Goal: Check status: Check status

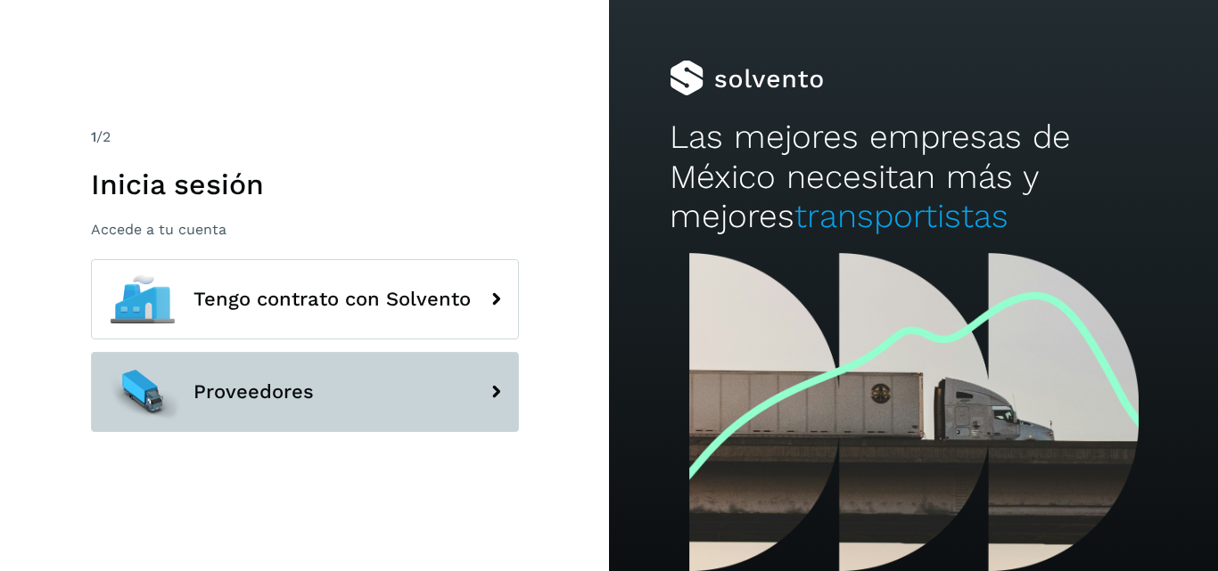
drag, startPoint x: 299, startPoint y: 439, endPoint x: 298, endPoint y: 410, distance: 29.4
click at [297, 428] on div "Tengo contrato con Solvento Proveedores" at bounding box center [305, 351] width 428 height 185
click at [301, 400] on span "Proveedores" at bounding box center [253, 391] width 120 height 21
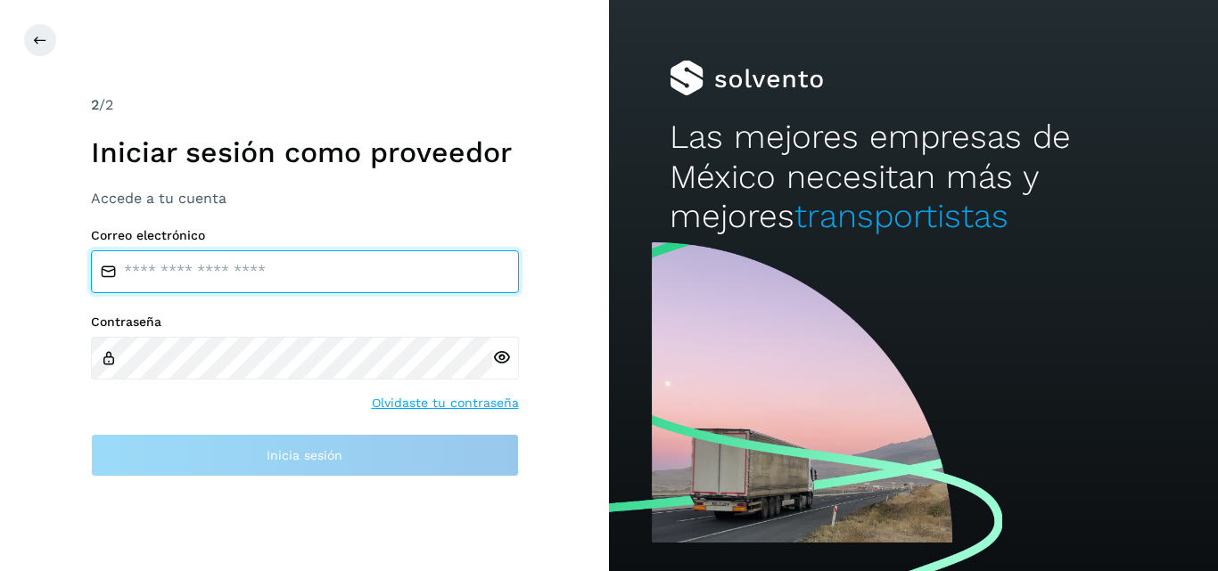
type input "**********"
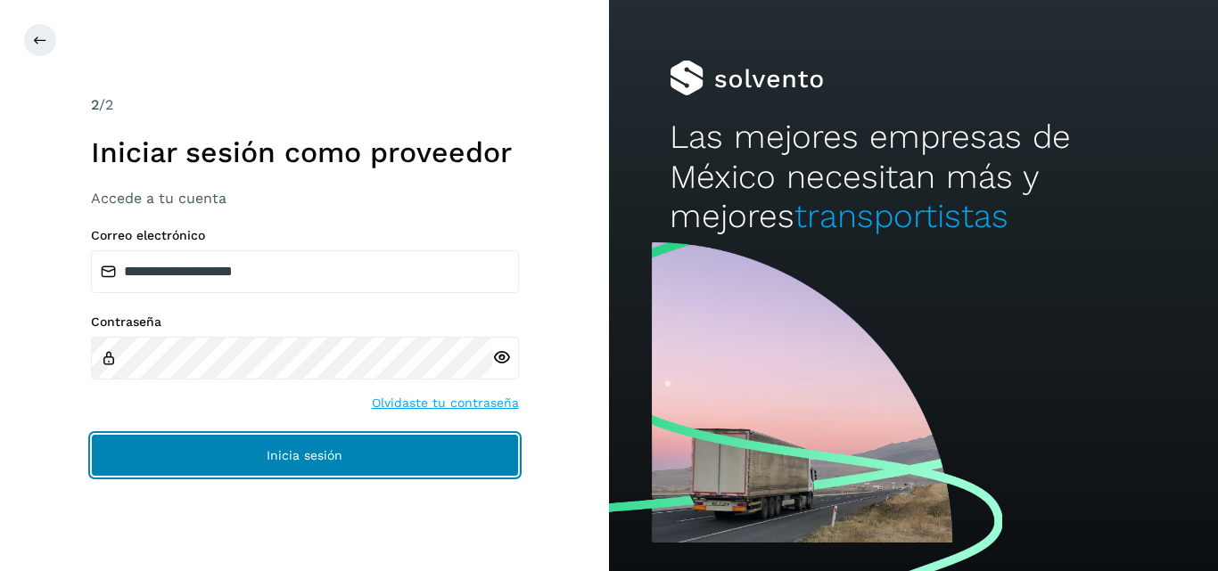
drag, startPoint x: 233, startPoint y: 440, endPoint x: 239, endPoint y: 431, distance: 10.9
click at [236, 436] on button "Inicia sesión" at bounding box center [305, 455] width 428 height 43
click at [254, 460] on button "Inicia sesión" at bounding box center [305, 455] width 428 height 43
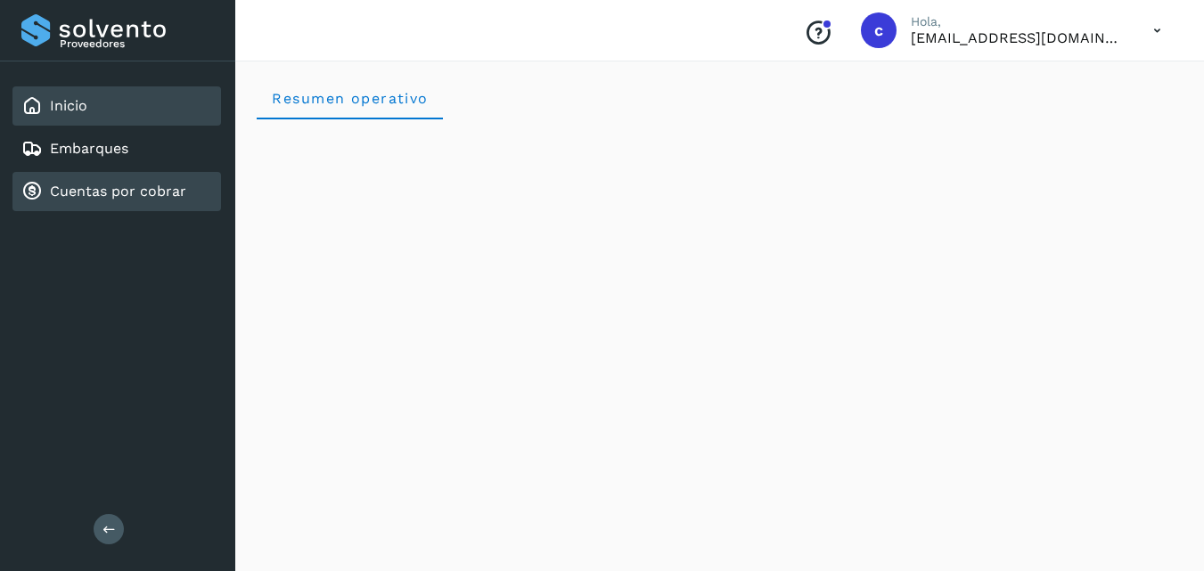
click at [78, 191] on link "Cuentas por cobrar" at bounding box center [118, 191] width 136 height 17
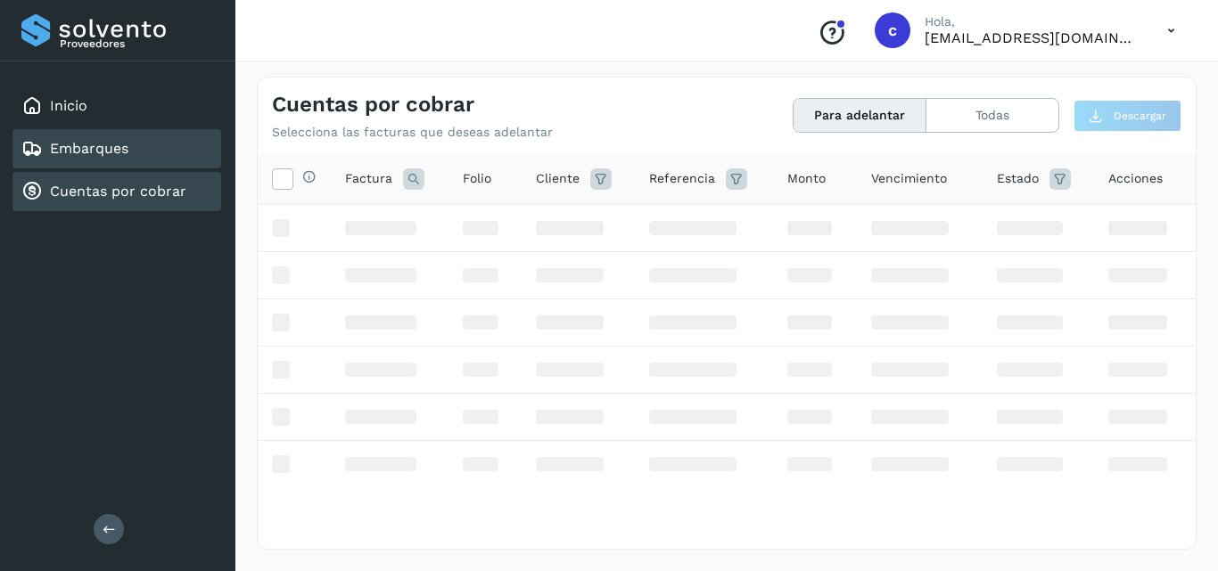
click at [82, 137] on div "Embarques" at bounding box center [116, 148] width 209 height 39
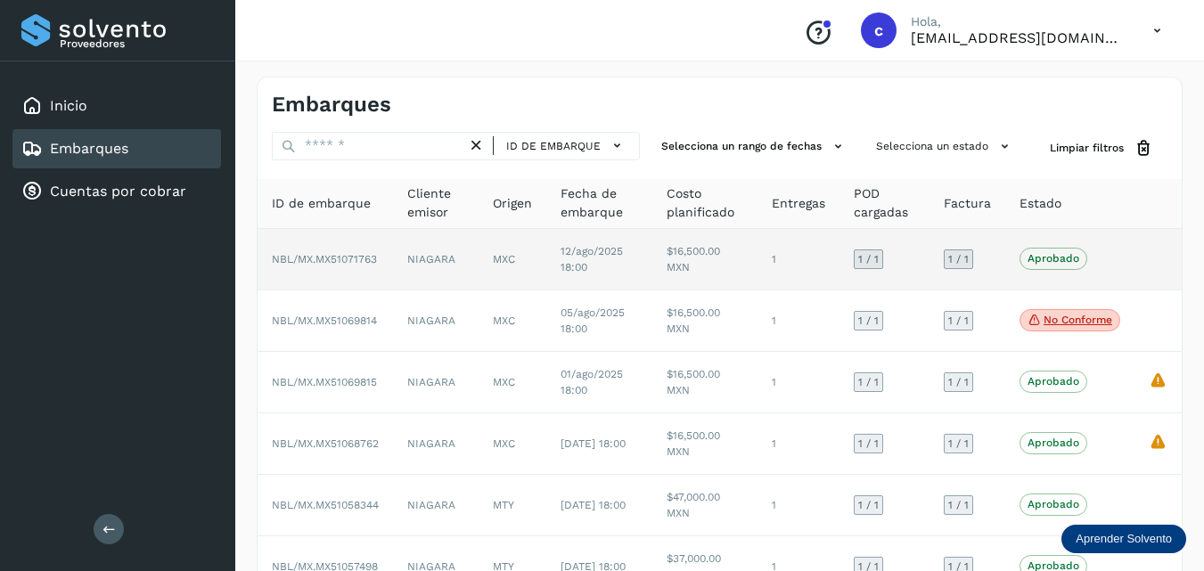
click at [1058, 257] on p "Aprobado" at bounding box center [1054, 258] width 52 height 12
click at [342, 261] on span "NBL/MX.MX51071763" at bounding box center [324, 259] width 105 height 12
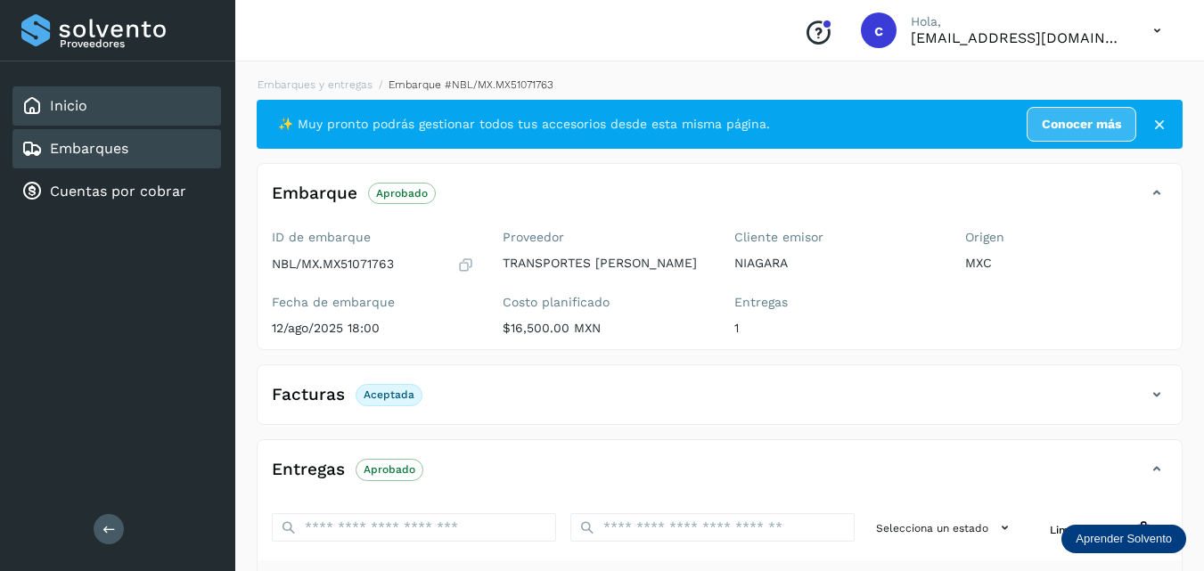
click at [153, 101] on div "Inicio" at bounding box center [116, 105] width 209 height 39
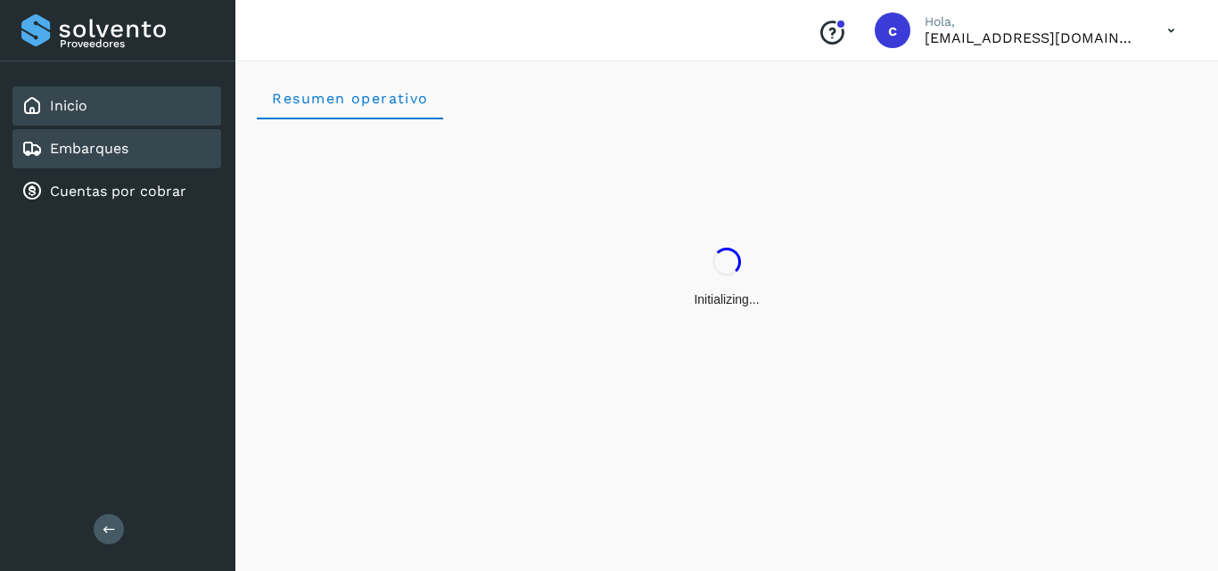
click at [128, 132] on div "Embarques" at bounding box center [116, 148] width 209 height 39
